Goal: Information Seeking & Learning: Learn about a topic

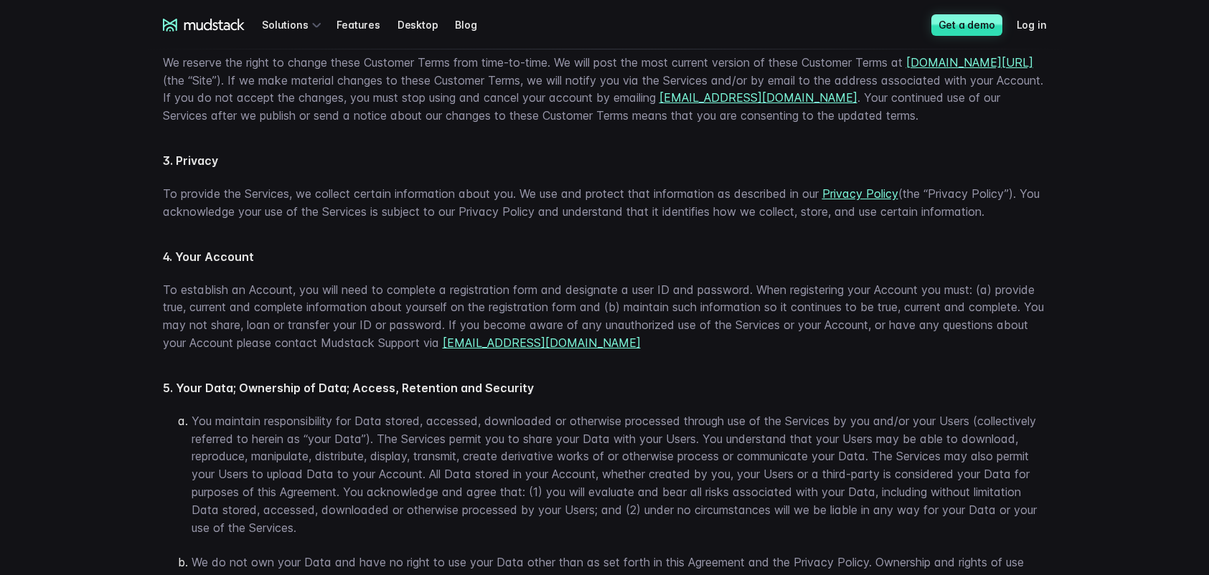
scroll to position [1790, 0]
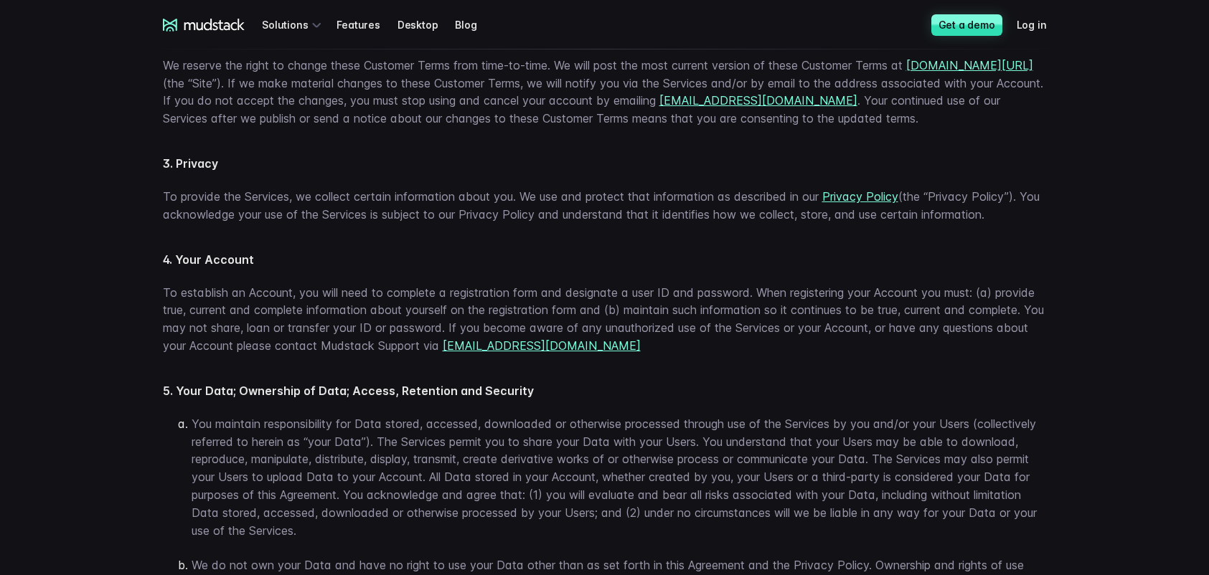
click at [210, 29] on icon at bounding box center [214, 24] width 61 height 11
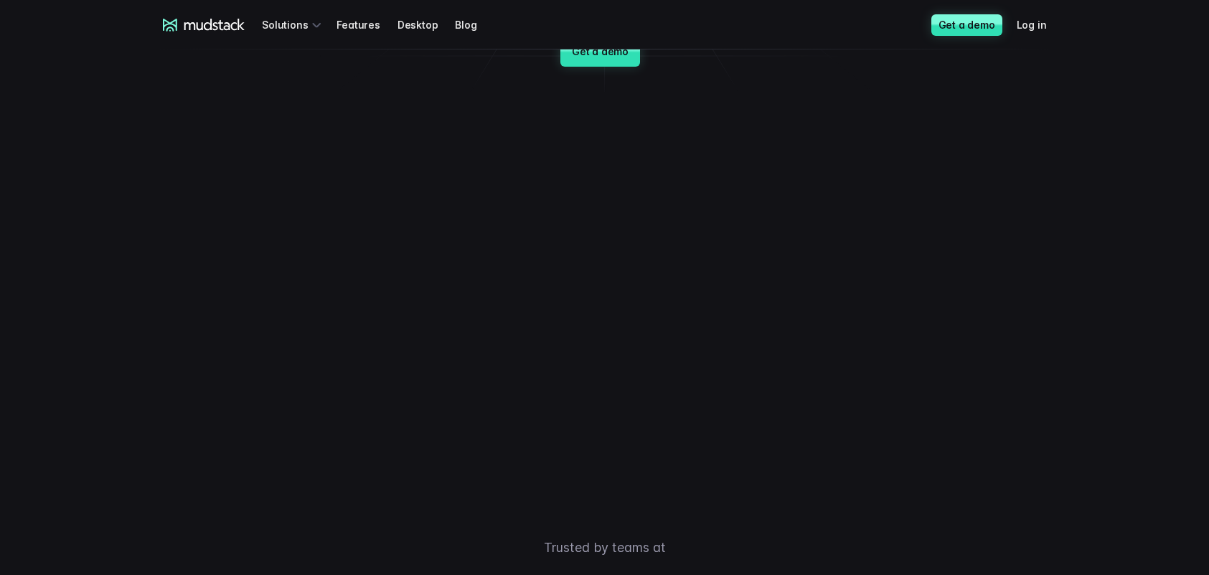
scroll to position [204, 0]
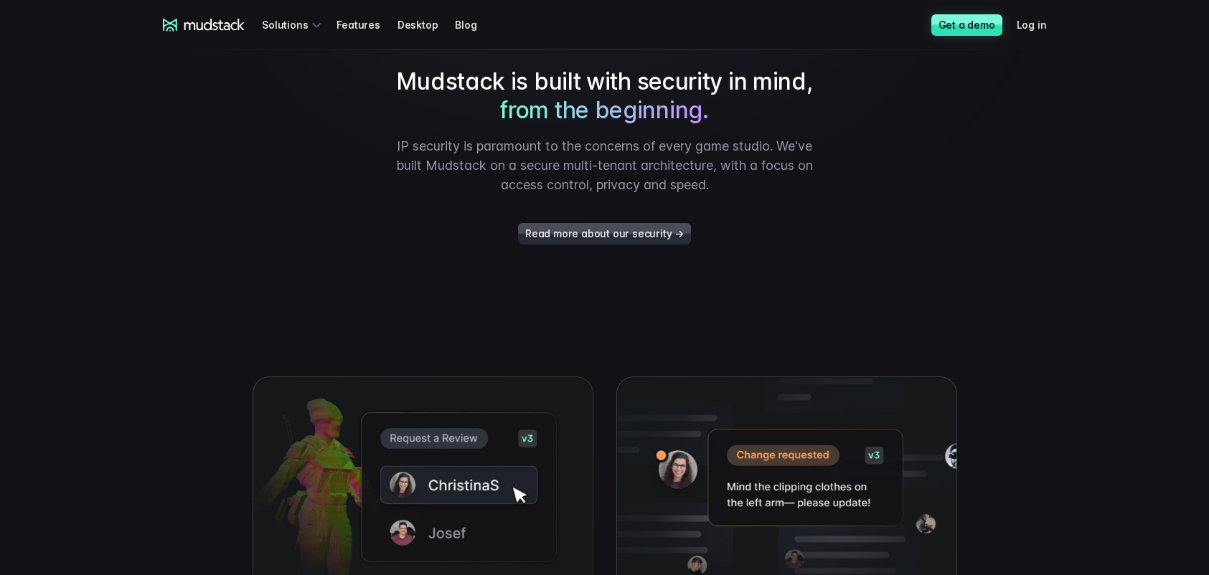
scroll to position [2484, 0]
click at [339, 27] on link "Features" at bounding box center [367, 24] width 60 height 27
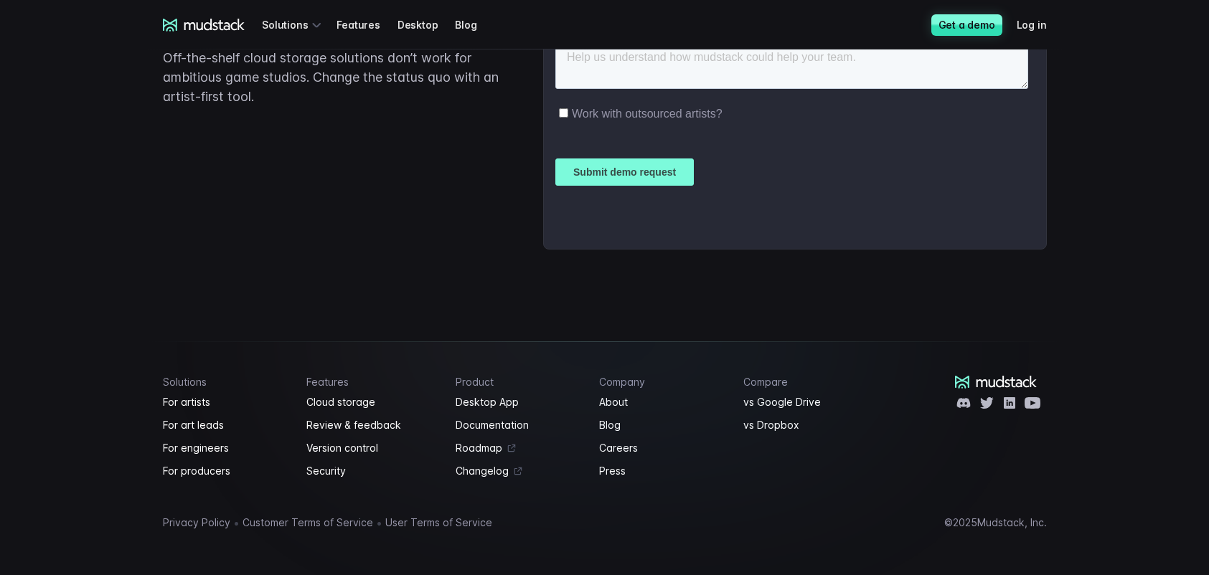
scroll to position [2569, 0]
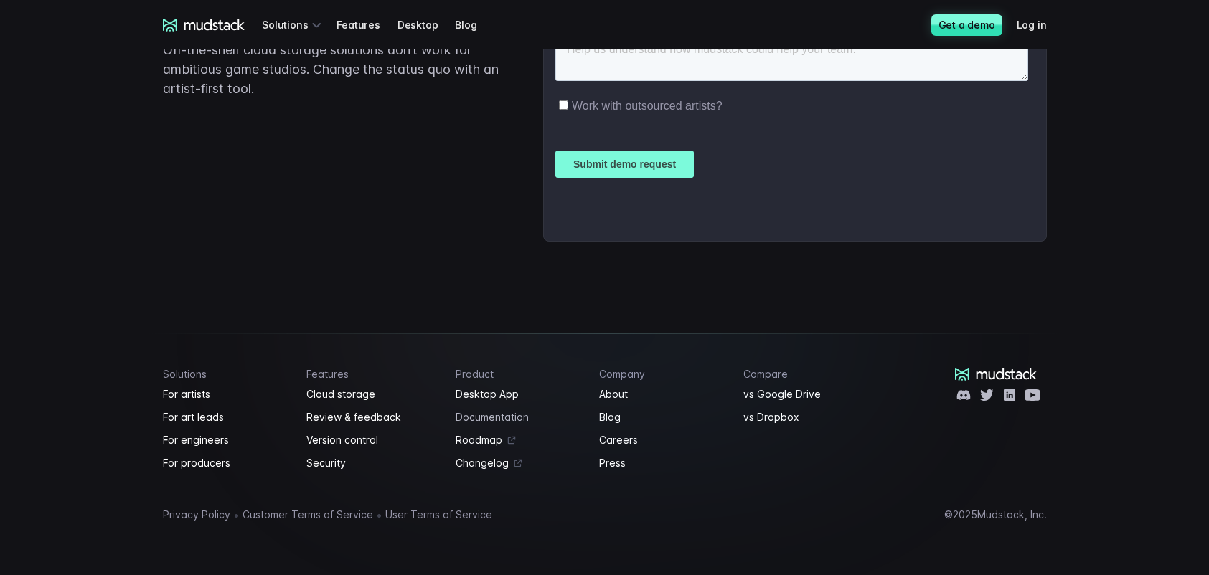
click at [493, 420] on link "Documentation" at bounding box center [519, 417] width 127 height 17
click at [190, 396] on link "For artists" at bounding box center [226, 394] width 127 height 17
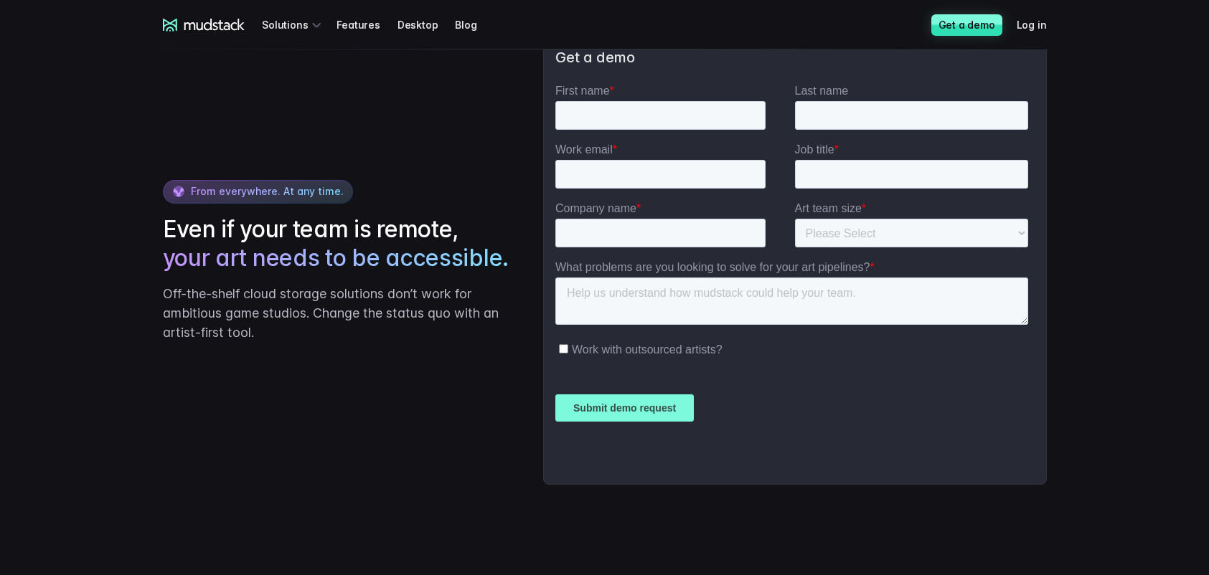
scroll to position [2038, 0]
